Goal: Answer question/provide support: Answer question/provide support

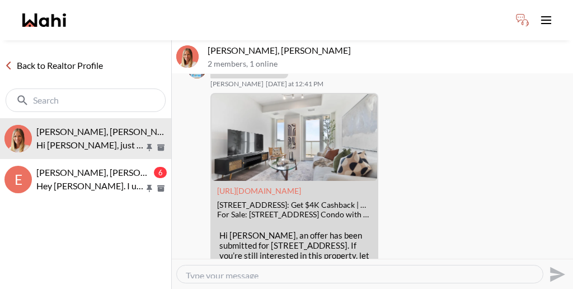
scroll to position [1102, 0]
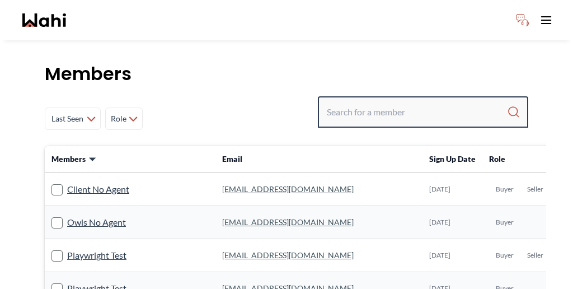
click at [407, 102] on input "Search input" at bounding box center [417, 112] width 180 height 20
paste input "[EMAIL_ADDRESS][PERSON_NAME][DOMAIN_NAME]"
type input "[EMAIL_ADDRESS][PERSON_NAME][DOMAIN_NAME]"
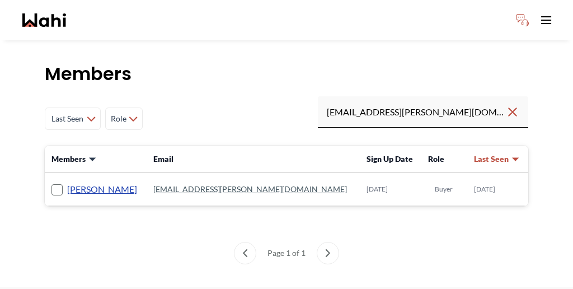
click at [69, 182] on link "[PERSON_NAME]" at bounding box center [102, 189] width 70 height 15
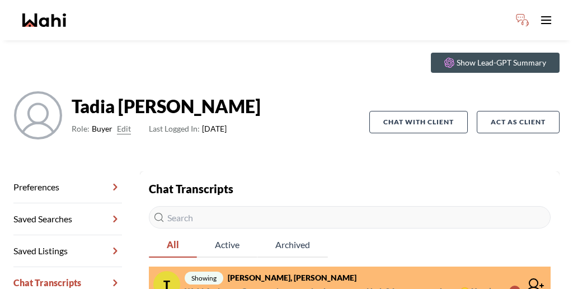
scroll to position [54, 0]
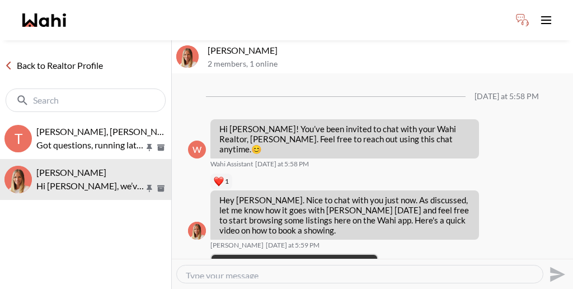
scroll to position [497, 0]
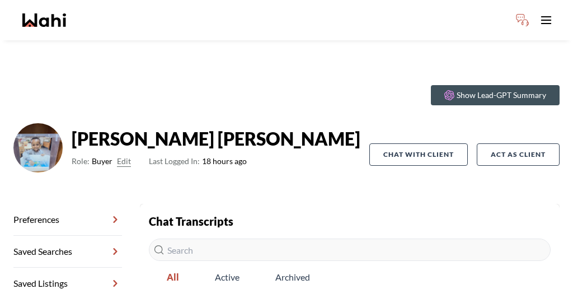
scroll to position [54, 0]
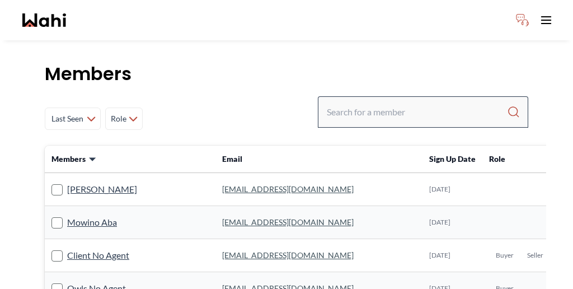
click at [405, 96] on div at bounding box center [423, 111] width 211 height 31
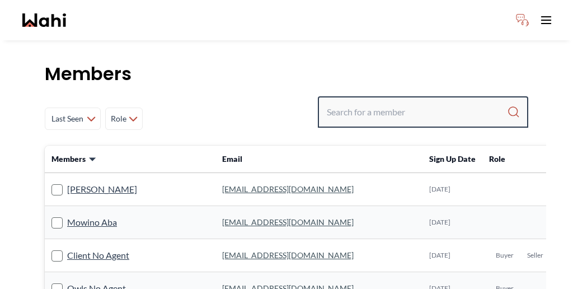
click at [411, 102] on input "Search input" at bounding box center [417, 112] width 180 height 20
paste input "Funmi"
type input "Funmi"
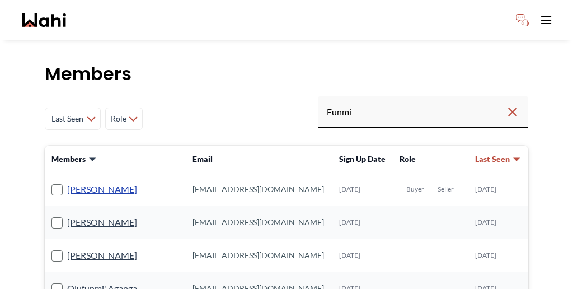
click at [68, 182] on link "Funmi Nowocien" at bounding box center [102, 189] width 70 height 15
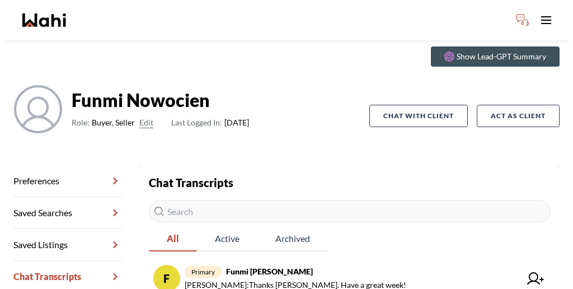
scroll to position [54, 0]
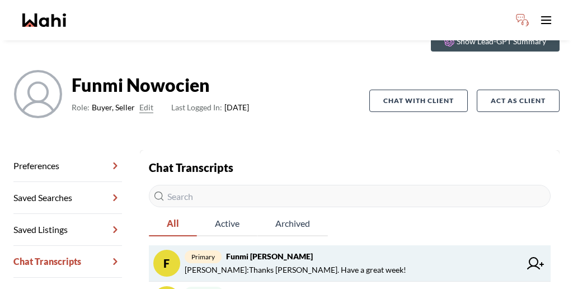
click at [201, 263] on span "Funmi Nowocien : Thanks Michelle. Have a great week!" at bounding box center [296, 269] width 222 height 13
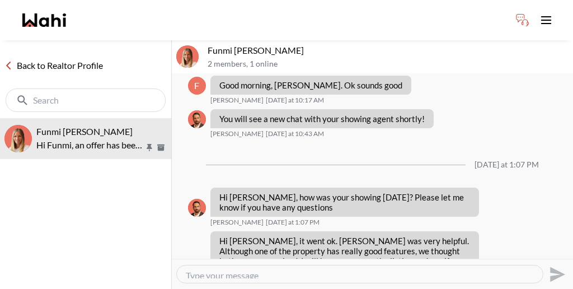
scroll to position [962, 0]
